Goal: Task Accomplishment & Management: Use online tool/utility

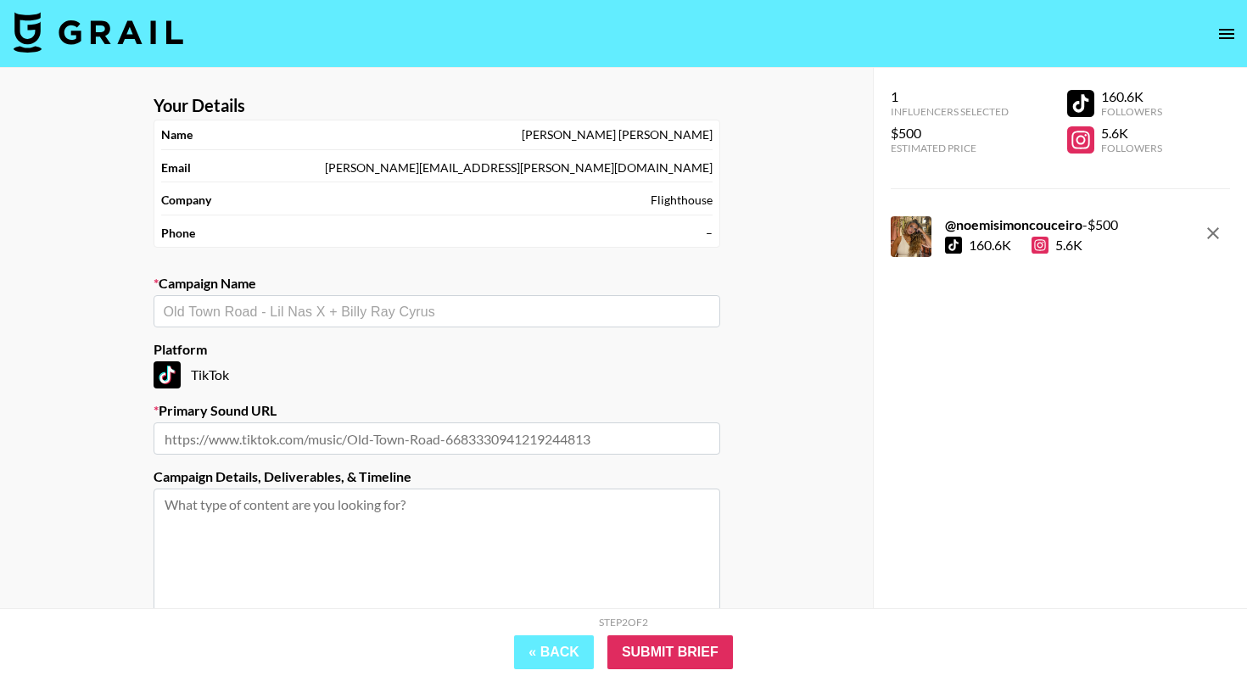
scroll to position [26, 0]
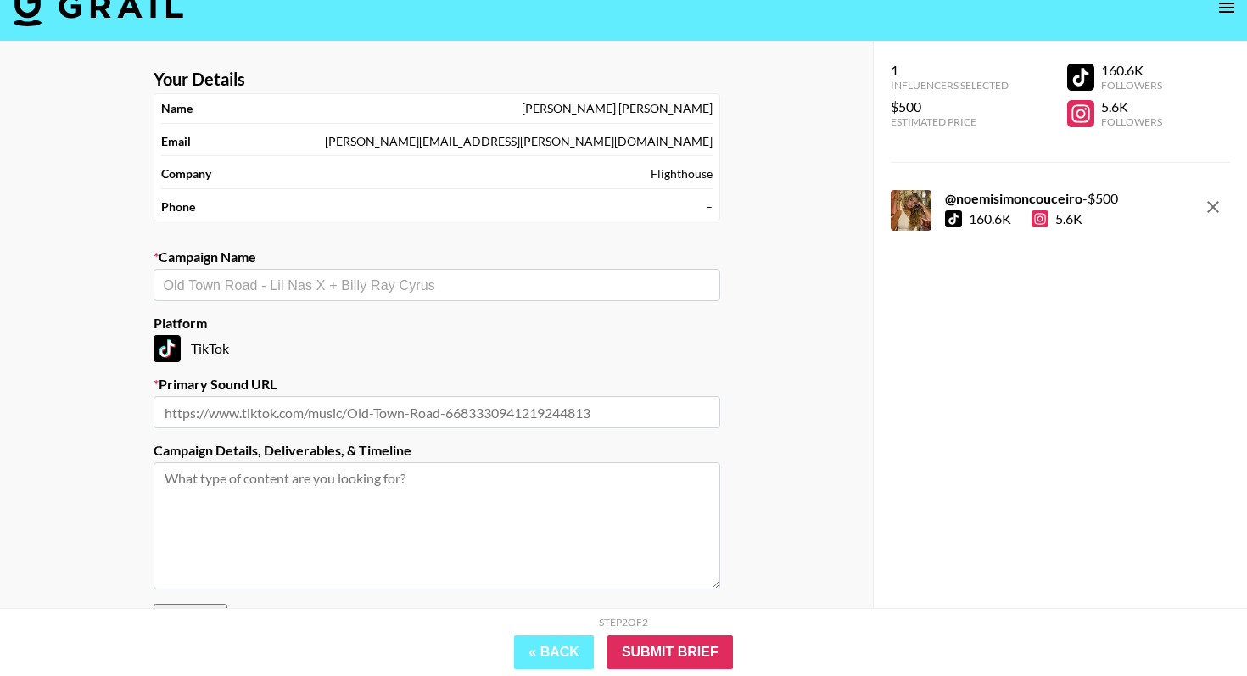
click at [114, 8] on img at bounding box center [99, 6] width 170 height 41
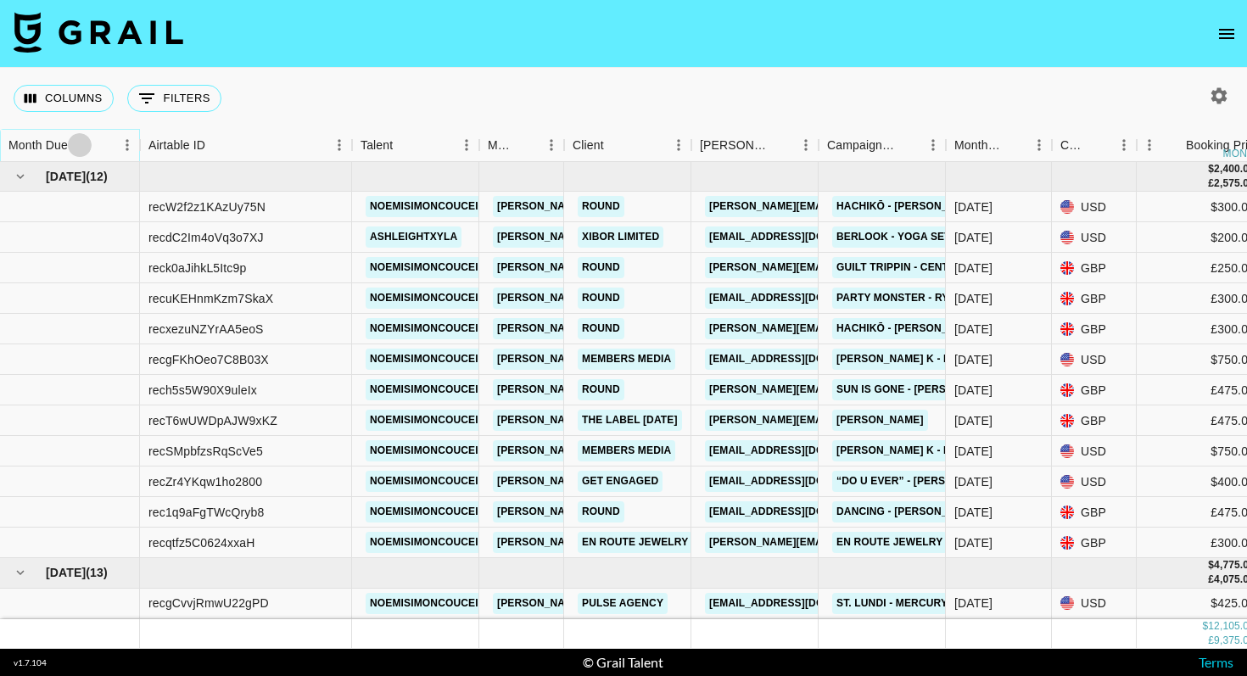
click at [86, 141] on icon "Sort" at bounding box center [79, 144] width 15 height 15
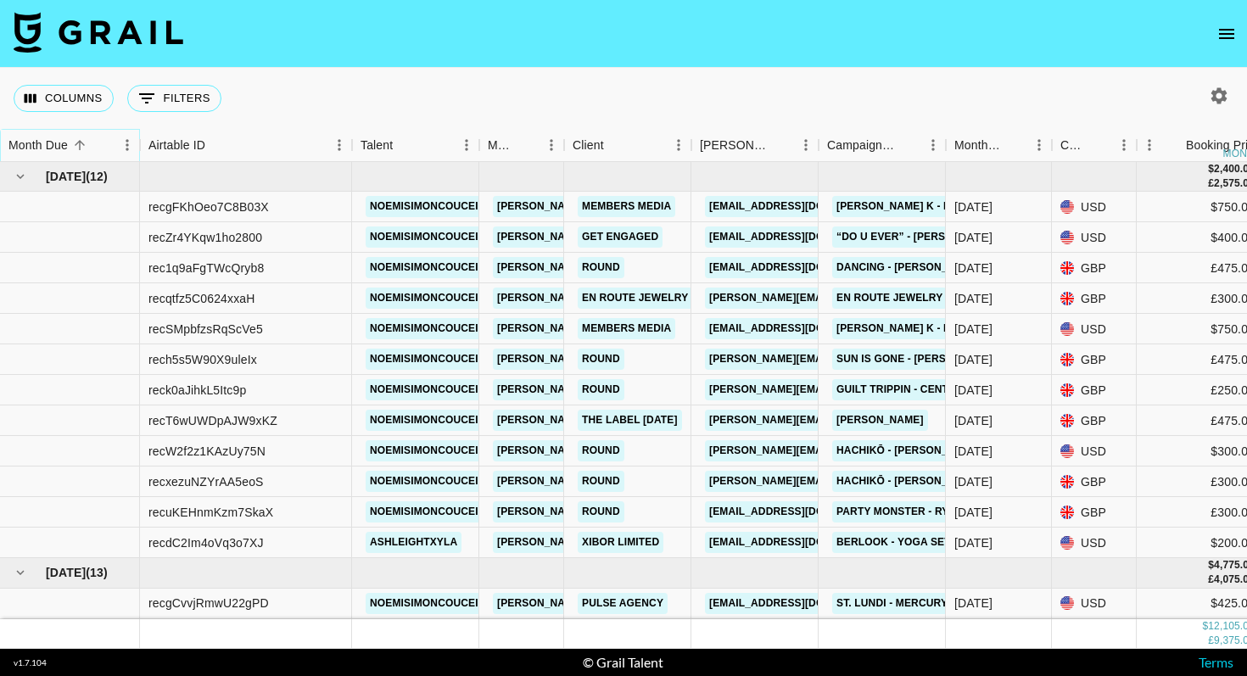
click at [86, 141] on icon "Sort" at bounding box center [79, 144] width 15 height 15
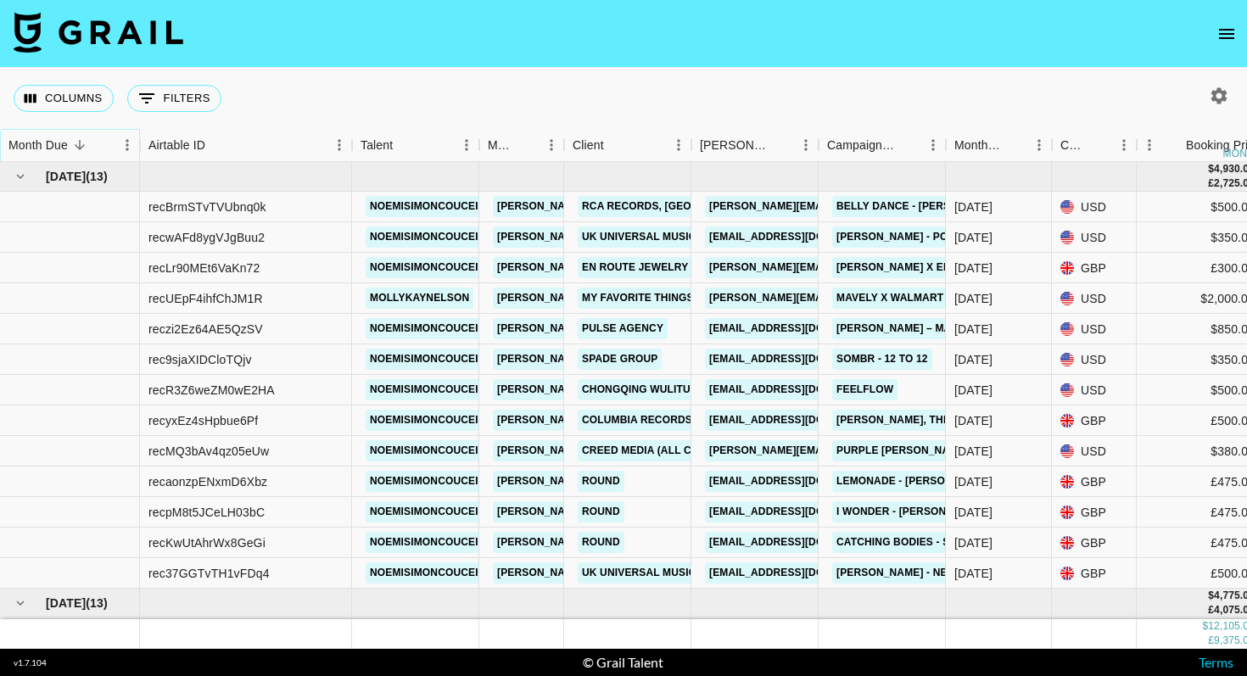
click at [86, 141] on icon "Sort" at bounding box center [79, 144] width 15 height 15
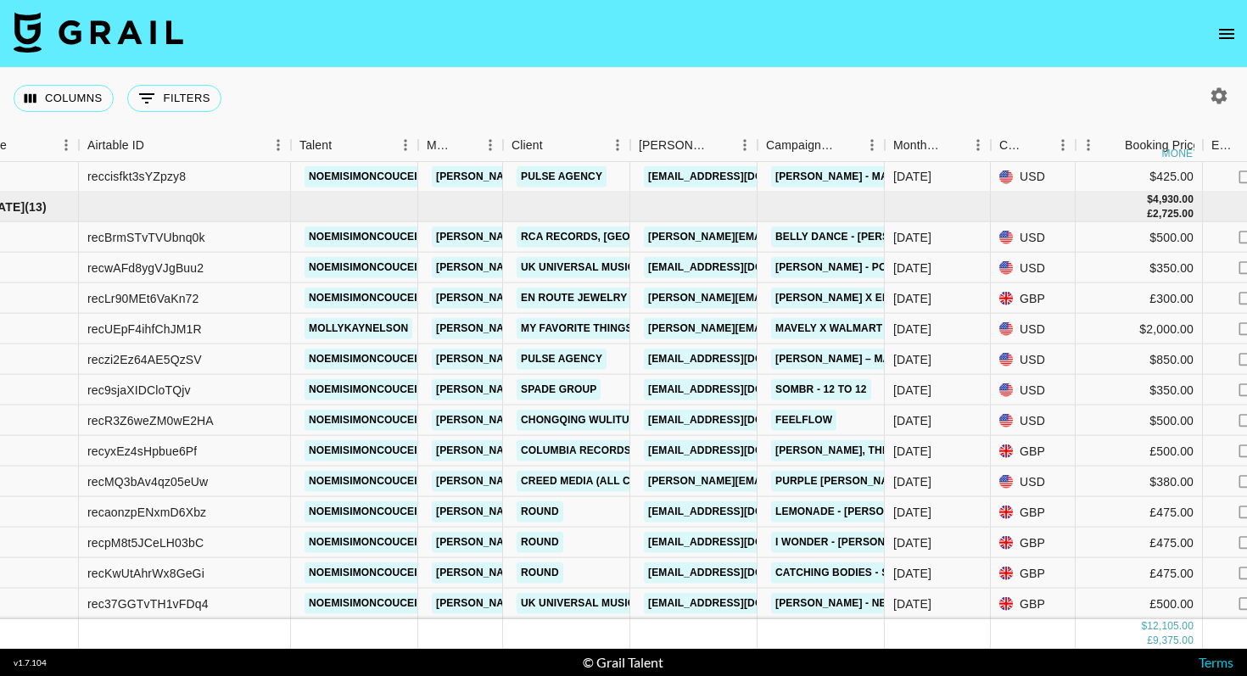
scroll to position [793, 0]
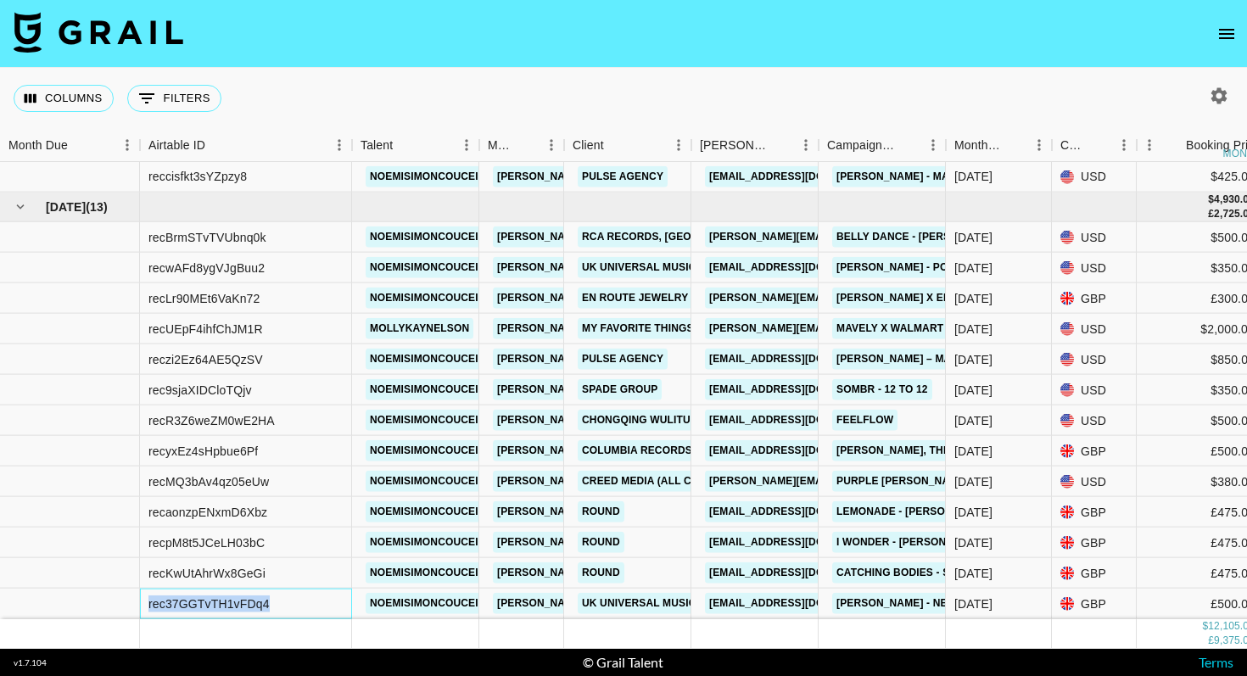
drag, startPoint x: 289, startPoint y: 604, endPoint x: 143, endPoint y: 599, distance: 146.8
click at [143, 599] on div "rec37GGTvTH1vFDq4" at bounding box center [246, 604] width 212 height 31
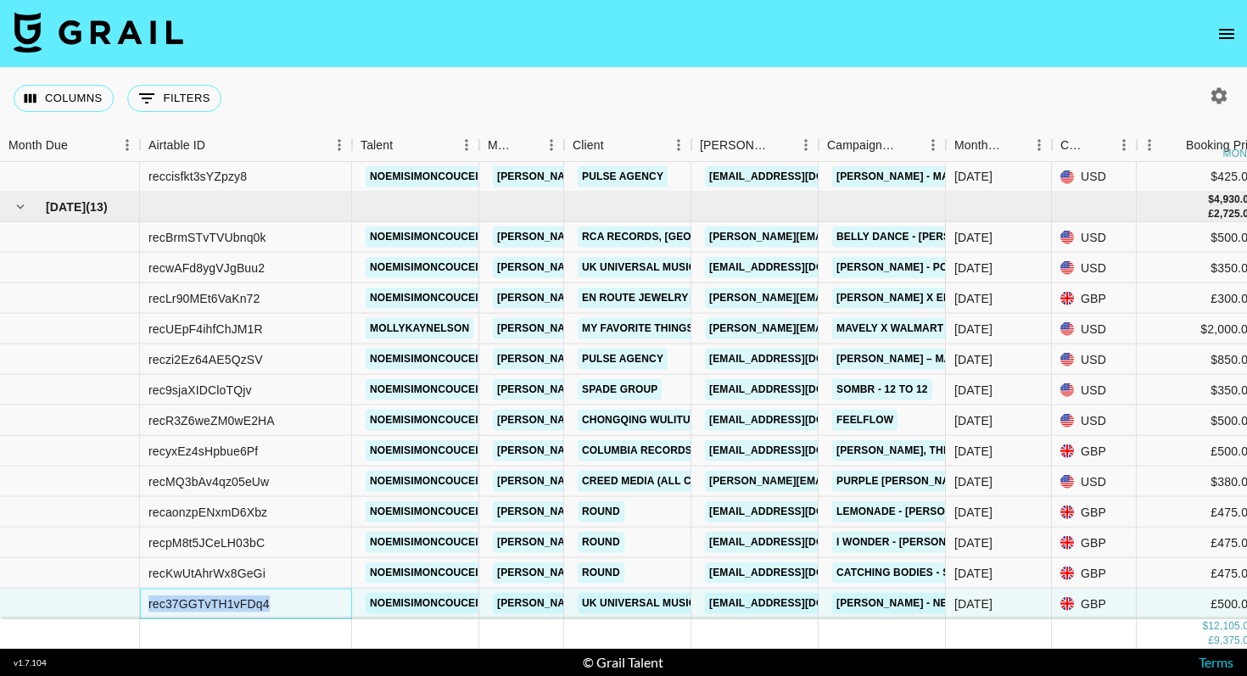
copy div "rec37GGTvTH1vFDq4"
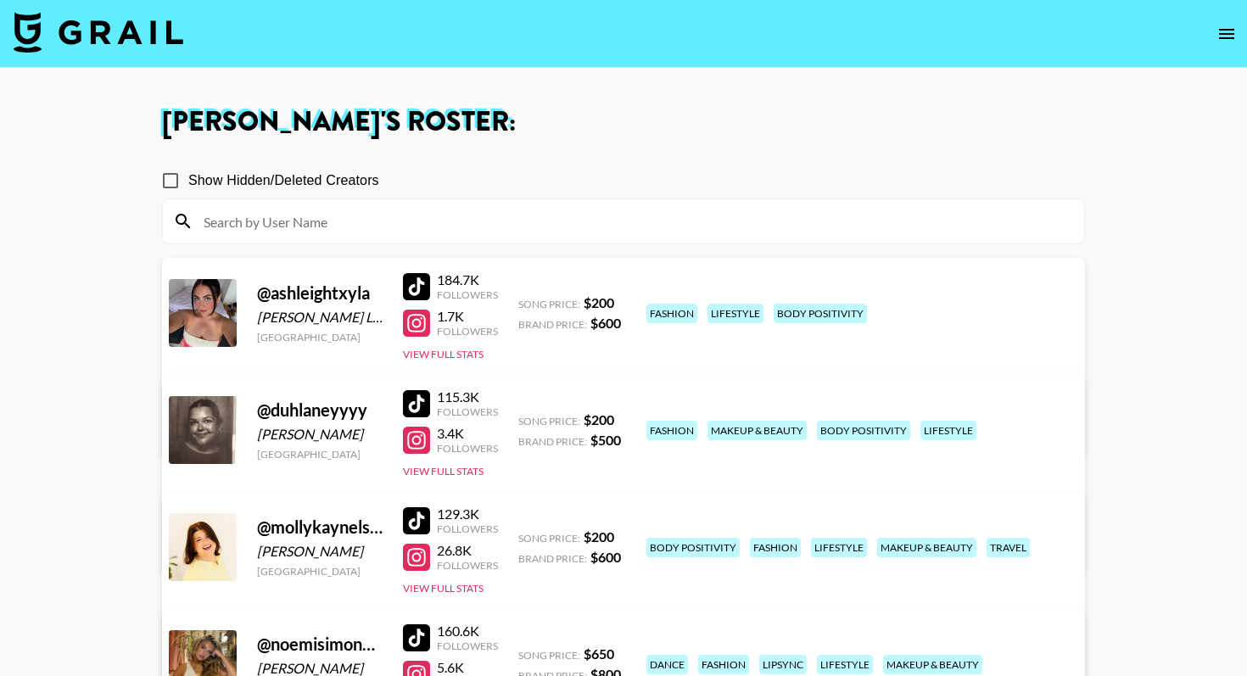
click at [78, 41] on img at bounding box center [99, 32] width 170 height 41
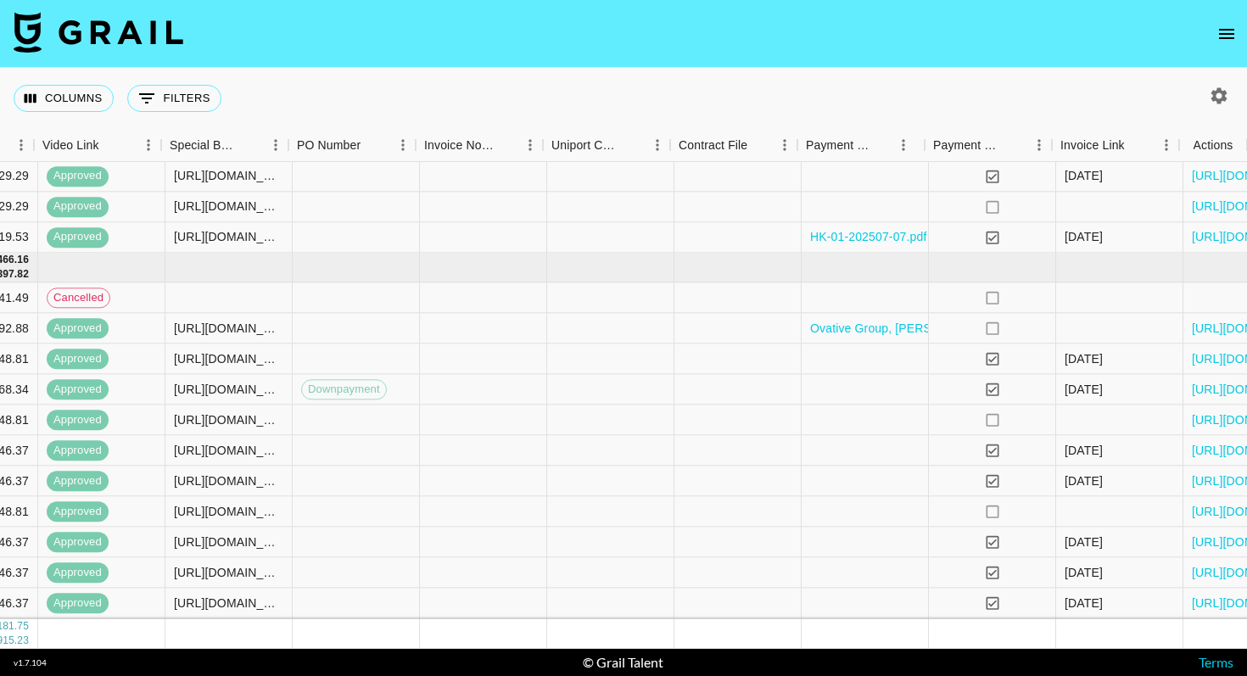
scroll to position [305, 1569]
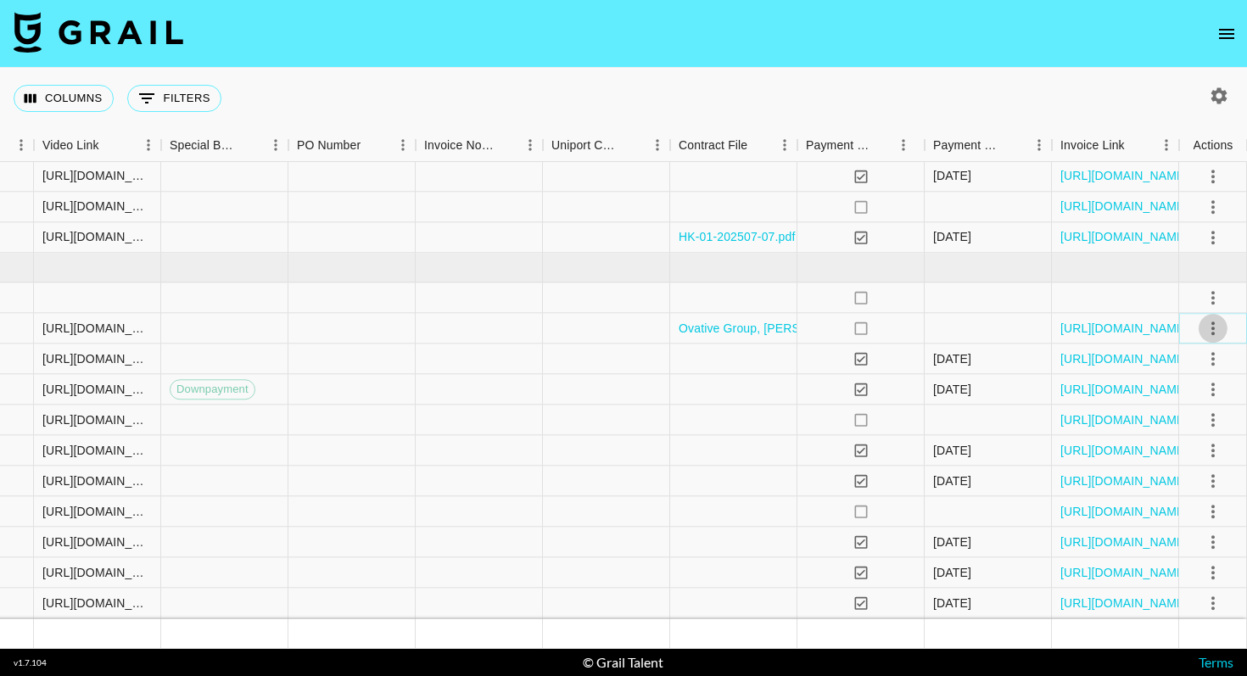
click at [1209, 325] on icon "select merge strategy" at bounding box center [1213, 328] width 20 height 20
